Goal: Information Seeking & Learning: Understand process/instructions

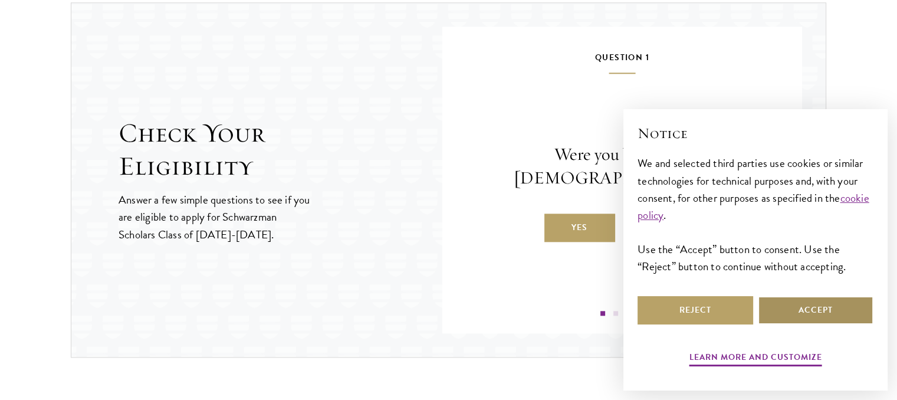
click at [796, 298] on button "Accept" at bounding box center [816, 310] width 116 height 28
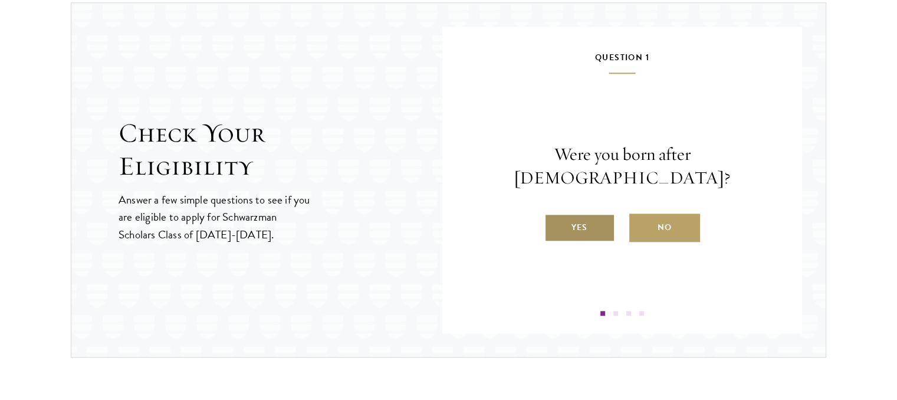
click at [599, 215] on label "Yes" at bounding box center [579, 228] width 71 height 28
click at [555, 215] on input "Yes" at bounding box center [549, 220] width 11 height 11
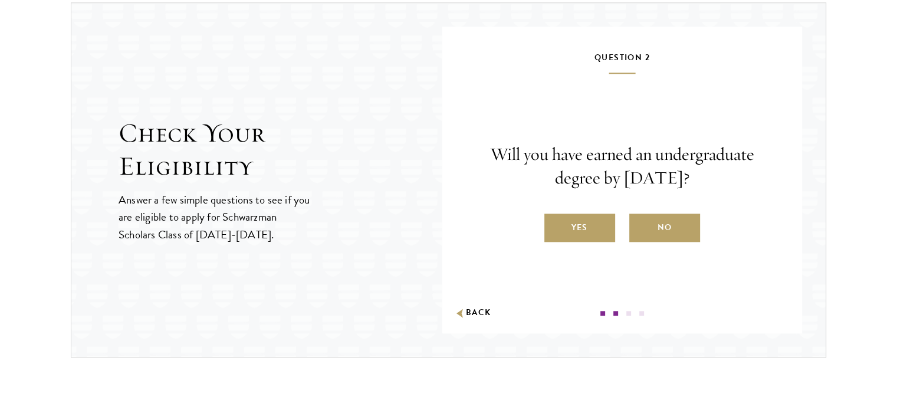
click at [599, 215] on label "Yes" at bounding box center [579, 228] width 71 height 28
click at [555, 215] on input "Yes" at bounding box center [549, 220] width 11 height 11
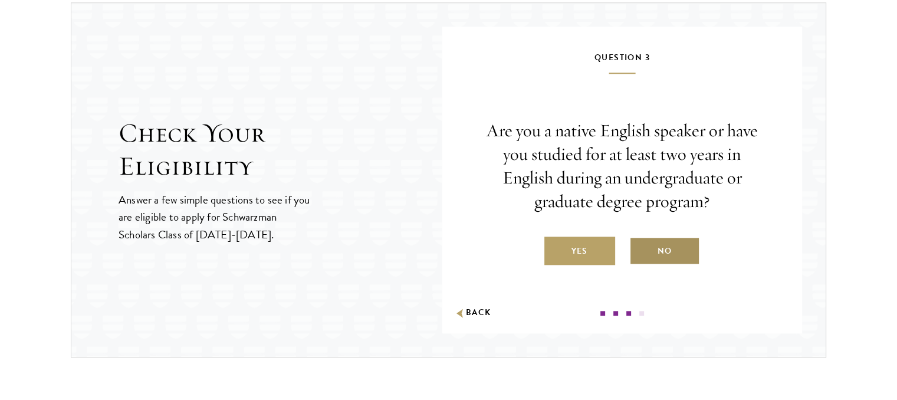
click at [661, 258] on label "No" at bounding box center [664, 251] width 71 height 28
click at [640, 249] on input "No" at bounding box center [634, 243] width 11 height 11
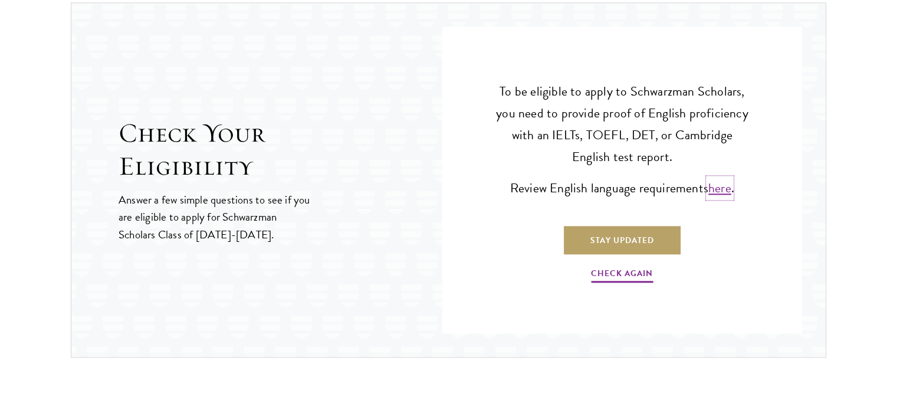
click at [713, 186] on link "here" at bounding box center [719, 187] width 23 height 19
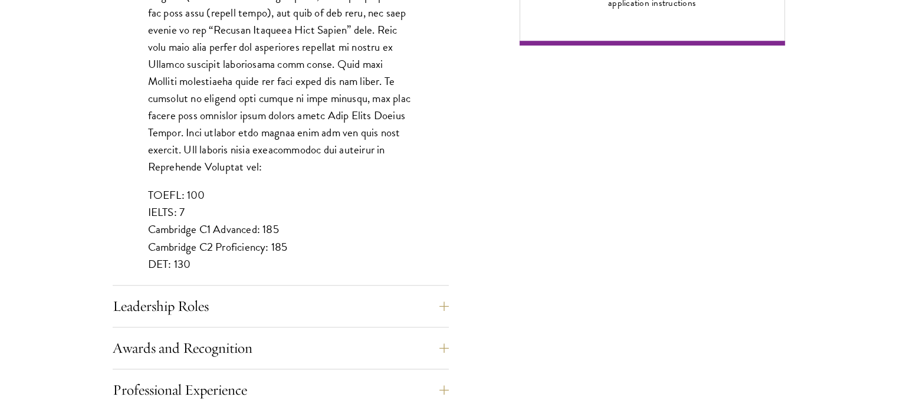
scroll to position [1015, 0]
drag, startPoint x: 149, startPoint y: 176, endPoint x: 180, endPoint y: 177, distance: 31.9
click at [180, 186] on p "TOEFL: 100 IELTS: 7 Cambridge C1 Advanced: 185 Cambridge C2 Proficiency: 185 DE…" at bounding box center [280, 229] width 265 height 86
copy p "TOEFL"
drag, startPoint x: 257, startPoint y: 214, endPoint x: 148, endPoint y: 212, distance: 109.1
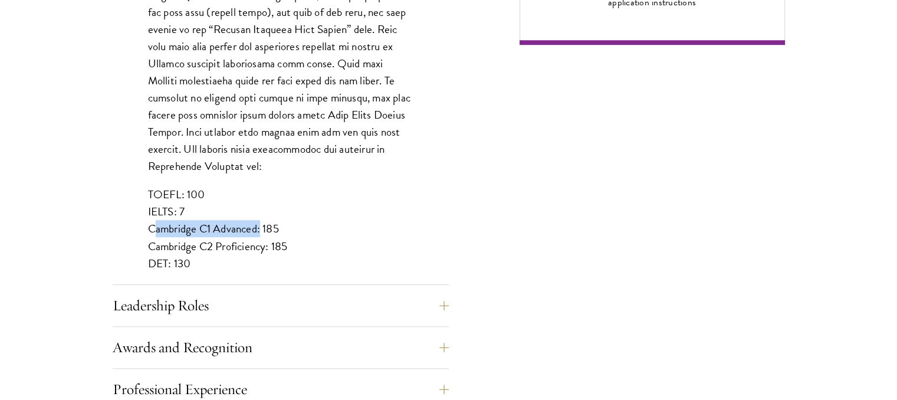
click at [148, 212] on p "TOEFL: 100 IELTS: 7 Cambridge C1 Advanced: 185 Cambridge C2 Proficiency: 185 DE…" at bounding box center [280, 229] width 265 height 86
copy p "Cambridge C1 Advanced"
click at [354, 163] on div "List up to three additional languages and indicate your level of proficiency fo…" at bounding box center [281, 0] width 336 height 601
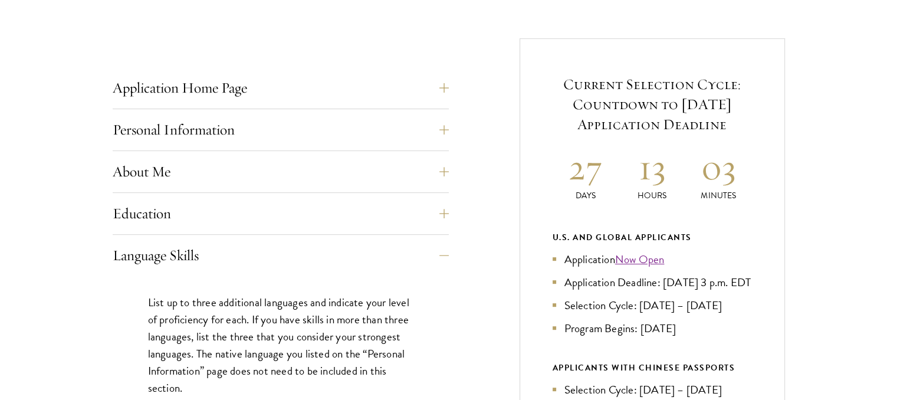
scroll to position [448, 0]
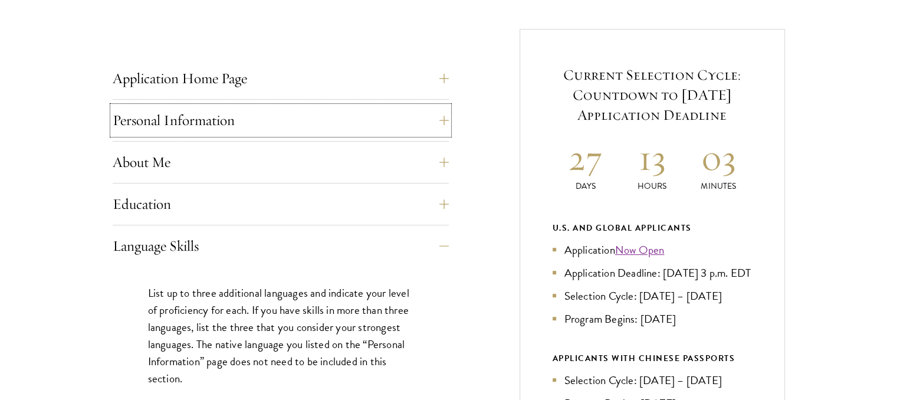
click at [314, 115] on button "Personal Information" at bounding box center [281, 120] width 336 height 28
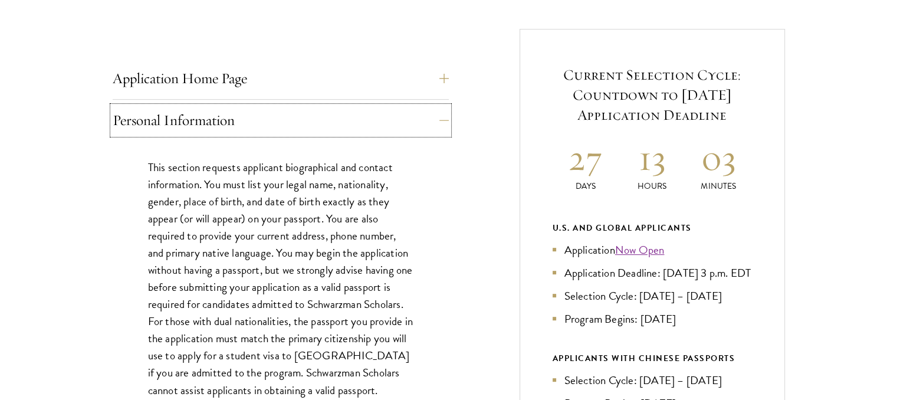
click at [314, 115] on button "Personal Information" at bounding box center [281, 120] width 336 height 28
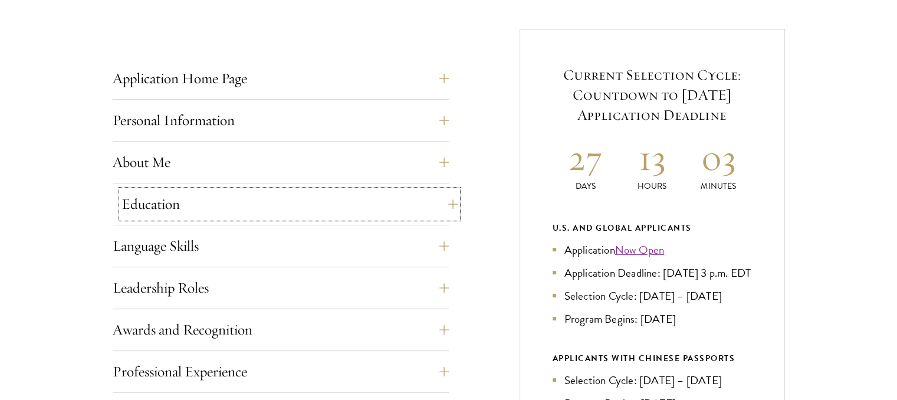
click at [284, 205] on button "Education" at bounding box center [290, 204] width 336 height 28
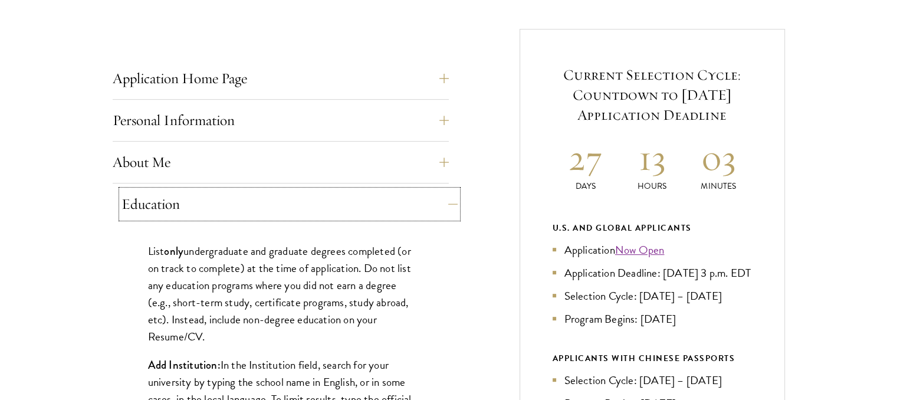
click at [284, 205] on button "Education" at bounding box center [290, 204] width 336 height 28
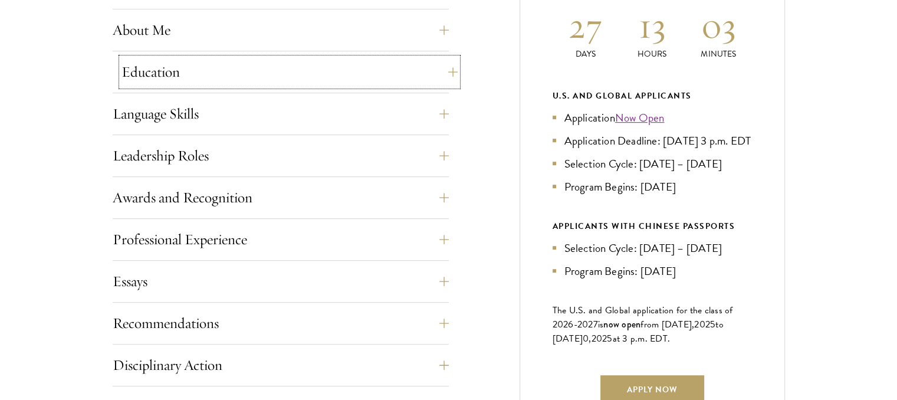
scroll to position [582, 0]
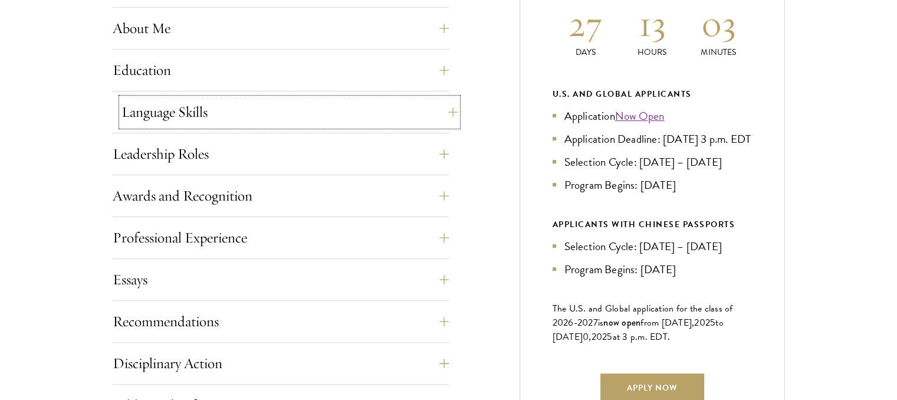
click at [254, 99] on button "Language Skills" at bounding box center [290, 112] width 336 height 28
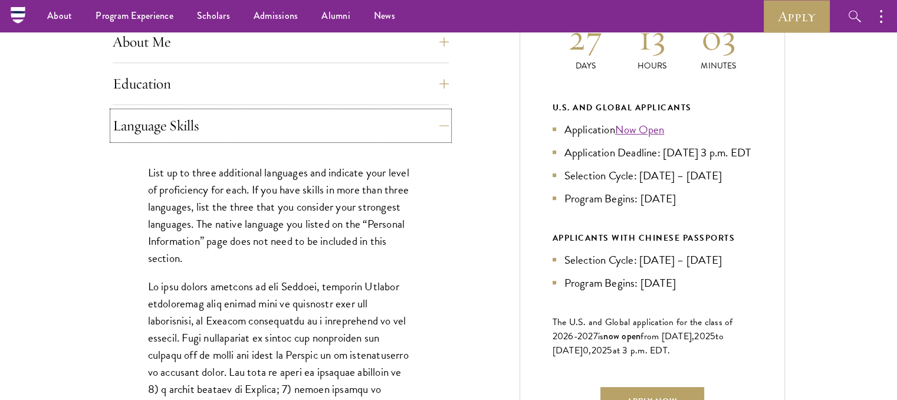
scroll to position [554, 0]
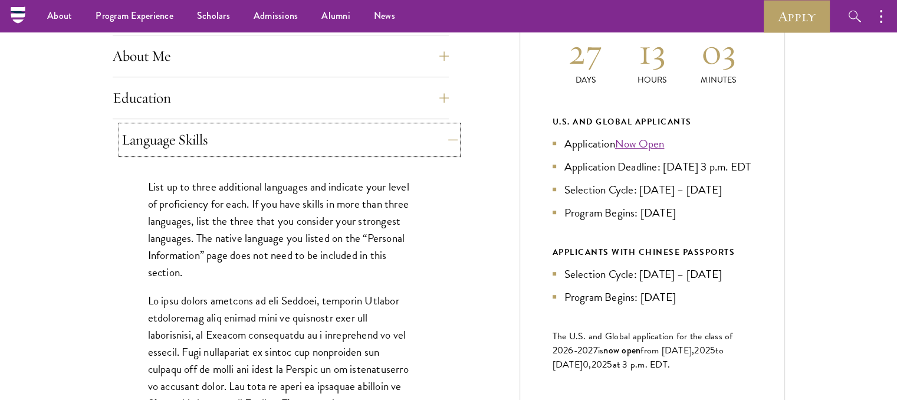
click at [215, 151] on button "Language Skills" at bounding box center [290, 140] width 336 height 28
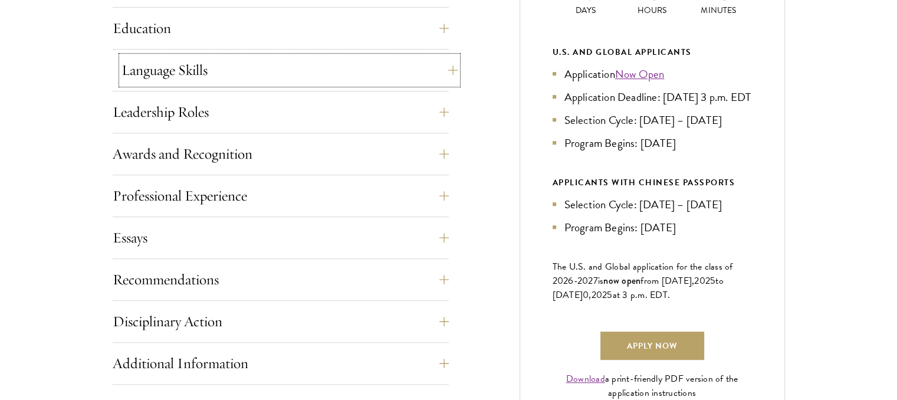
scroll to position [625, 0]
click at [211, 114] on button "Leadership Roles" at bounding box center [290, 111] width 336 height 28
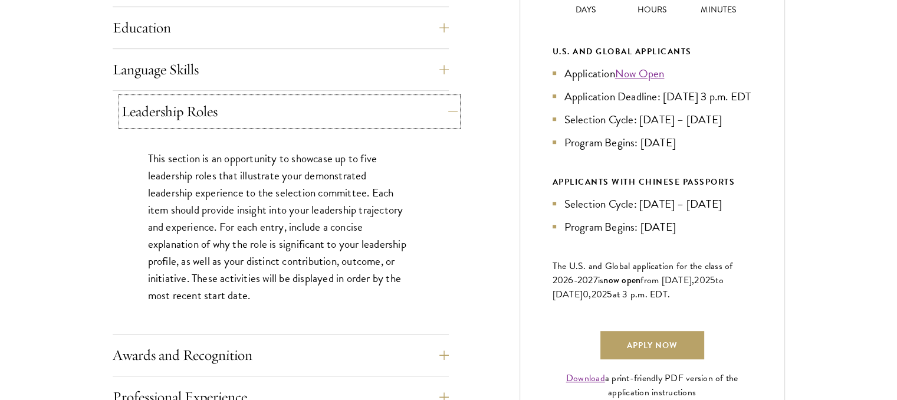
click at [211, 114] on button "Leadership Roles" at bounding box center [290, 111] width 336 height 28
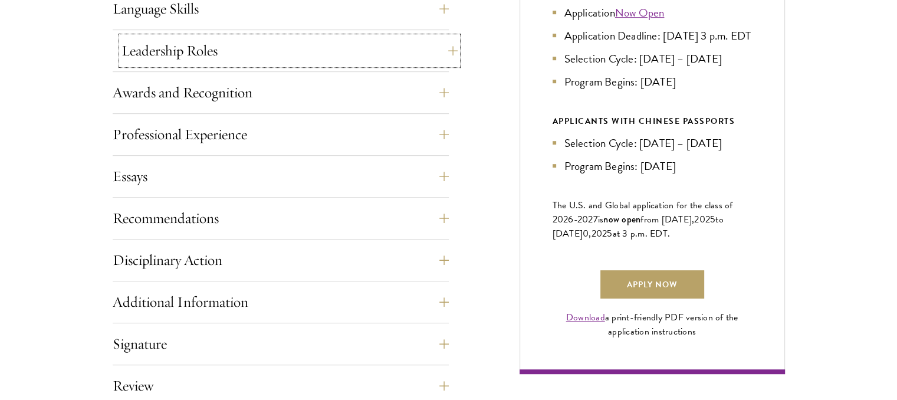
scroll to position [686, 0]
click at [211, 114] on div "Application Home Page The online application form must be completed in English.…" at bounding box center [281, 159] width 336 height 664
click at [212, 110] on div "Awards and Recognition This section is an opportunity to showcase up to five aw…" at bounding box center [281, 95] width 336 height 35
click at [215, 95] on button "Awards and Recognition" at bounding box center [290, 92] width 336 height 28
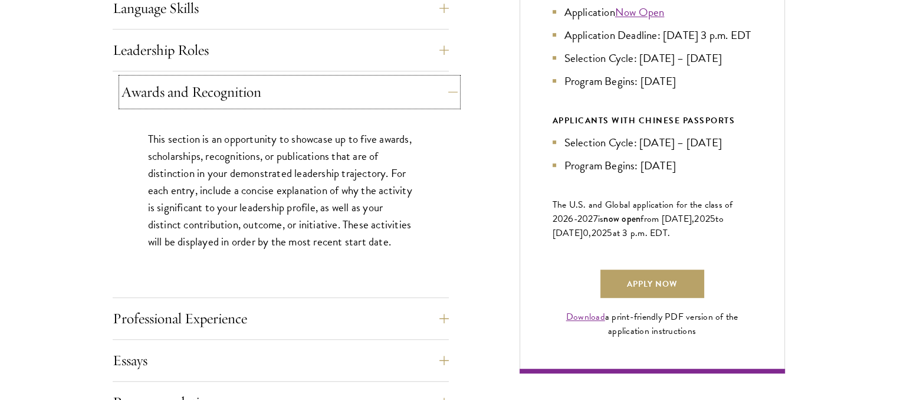
click at [215, 95] on button "Awards and Recognition" at bounding box center [290, 92] width 336 height 28
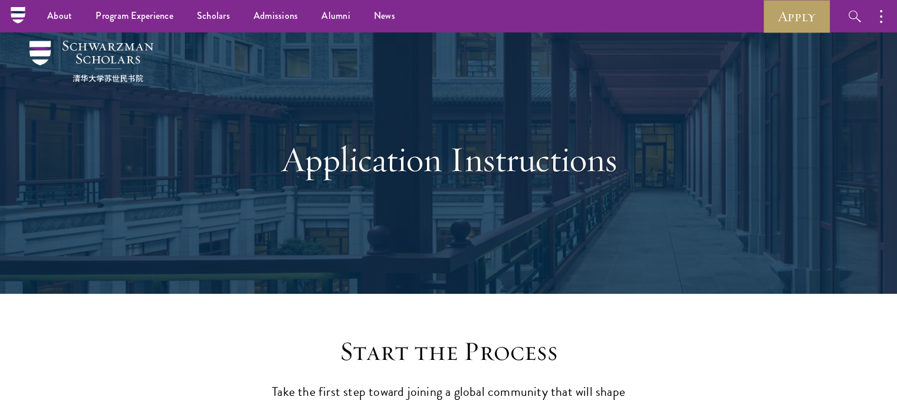
scroll to position [0, 0]
